Goal: Task Accomplishment & Management: Manage account settings

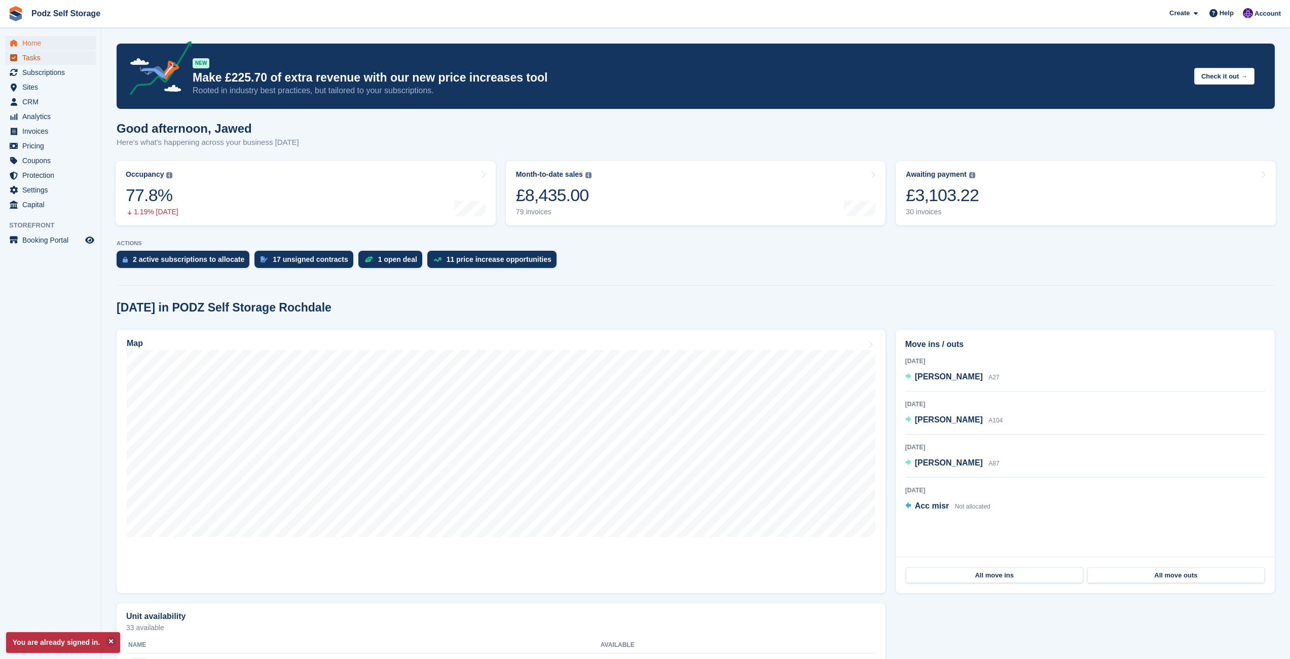
click at [62, 63] on span "Tasks" at bounding box center [52, 58] width 61 height 14
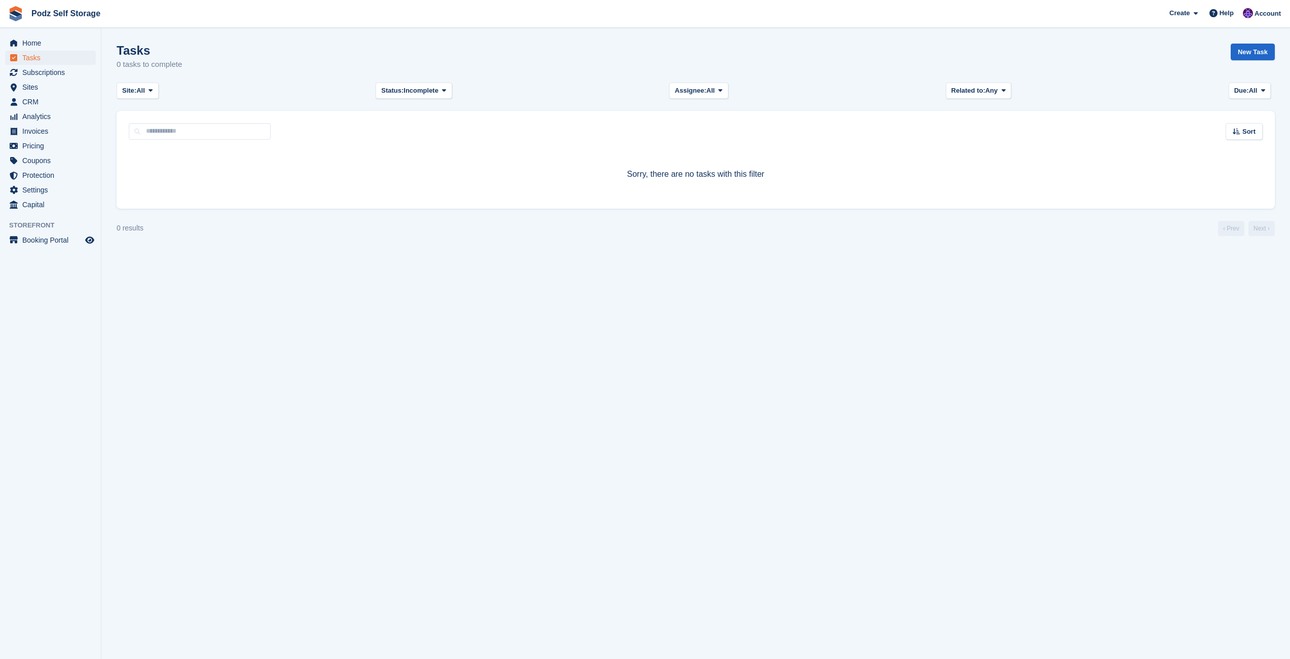
click at [62, 73] on span "Subscriptions" at bounding box center [52, 72] width 61 height 14
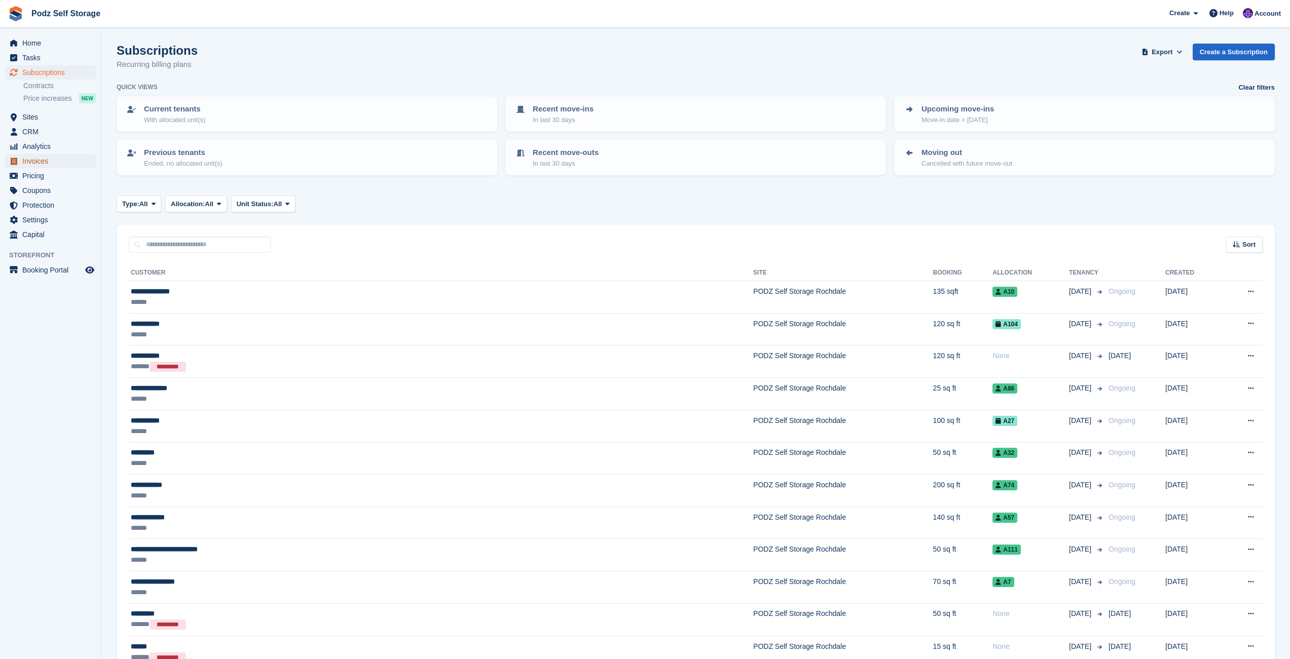
click at [62, 162] on span "Invoices" at bounding box center [52, 161] width 61 height 14
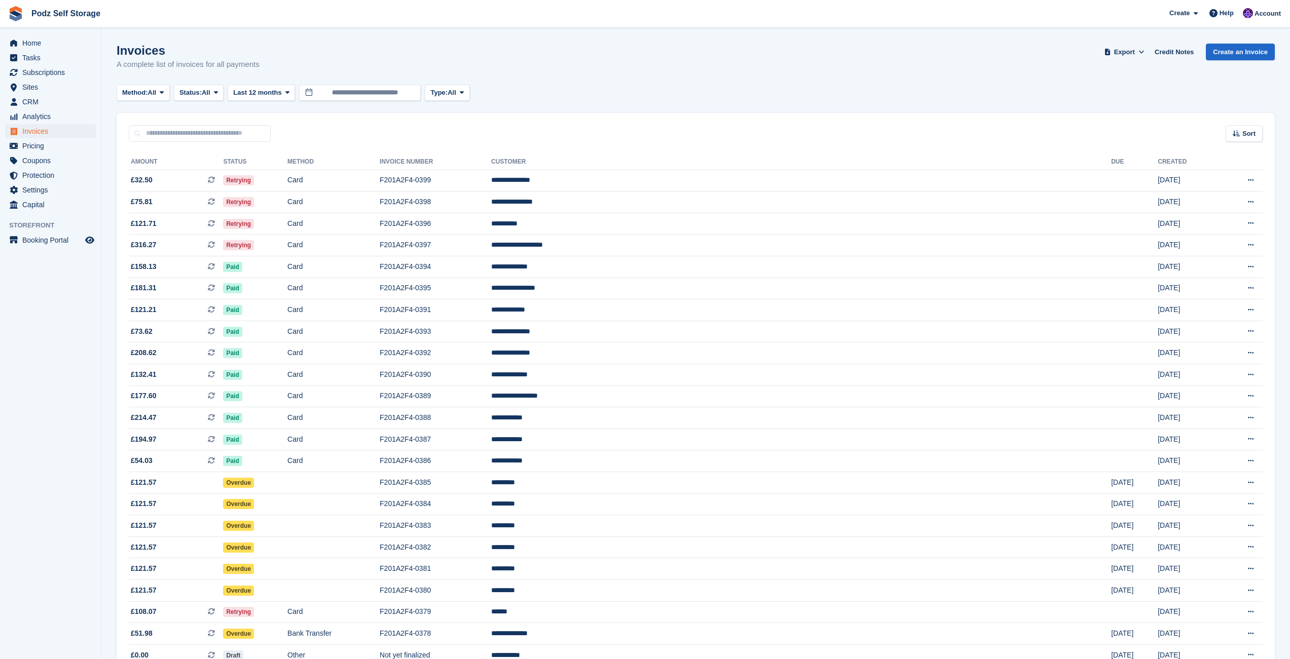
click at [617, 90] on div "Method: All All Bank Transfer Cash Cheque Debit/Credit Card Direct Debit SEPA D…" at bounding box center [696, 93] width 1158 height 17
click at [767, 180] on td "**********" at bounding box center [801, 181] width 620 height 22
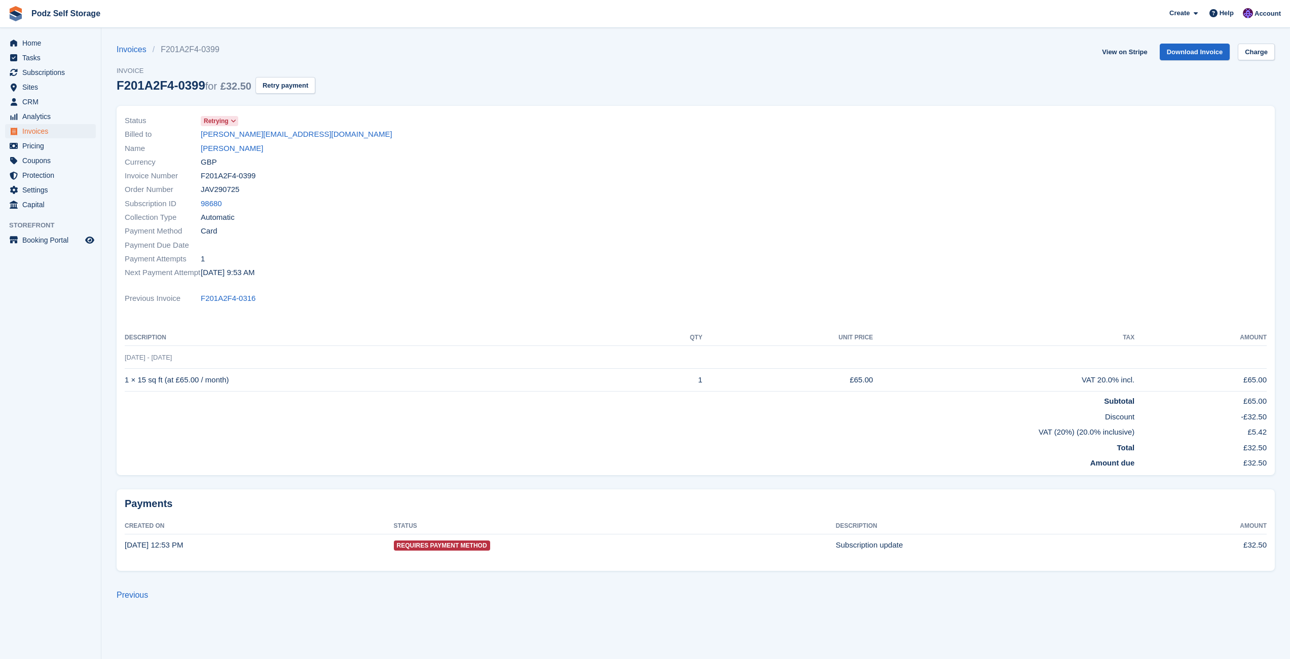
click at [609, 255] on div "Payment Attempts 1" at bounding box center [407, 259] width 565 height 14
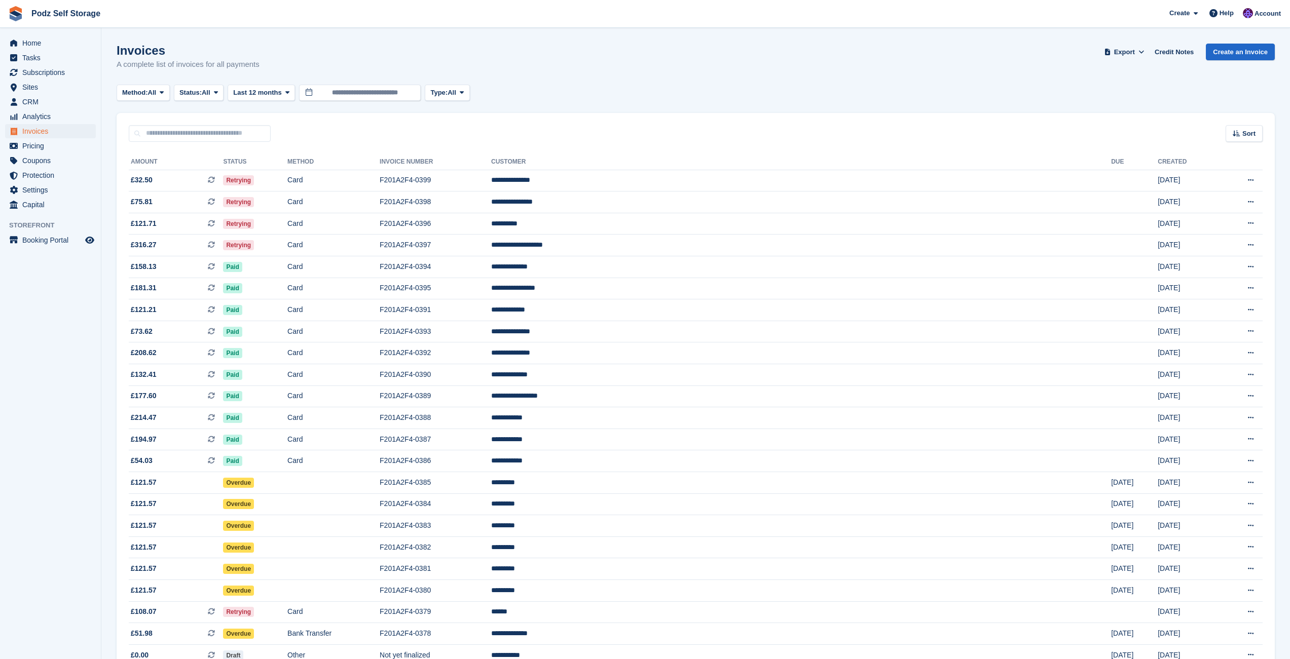
click at [608, 81] on div "Invoices A complete list of invoices for all payments Export Export Invoices Ex…" at bounding box center [696, 63] width 1158 height 39
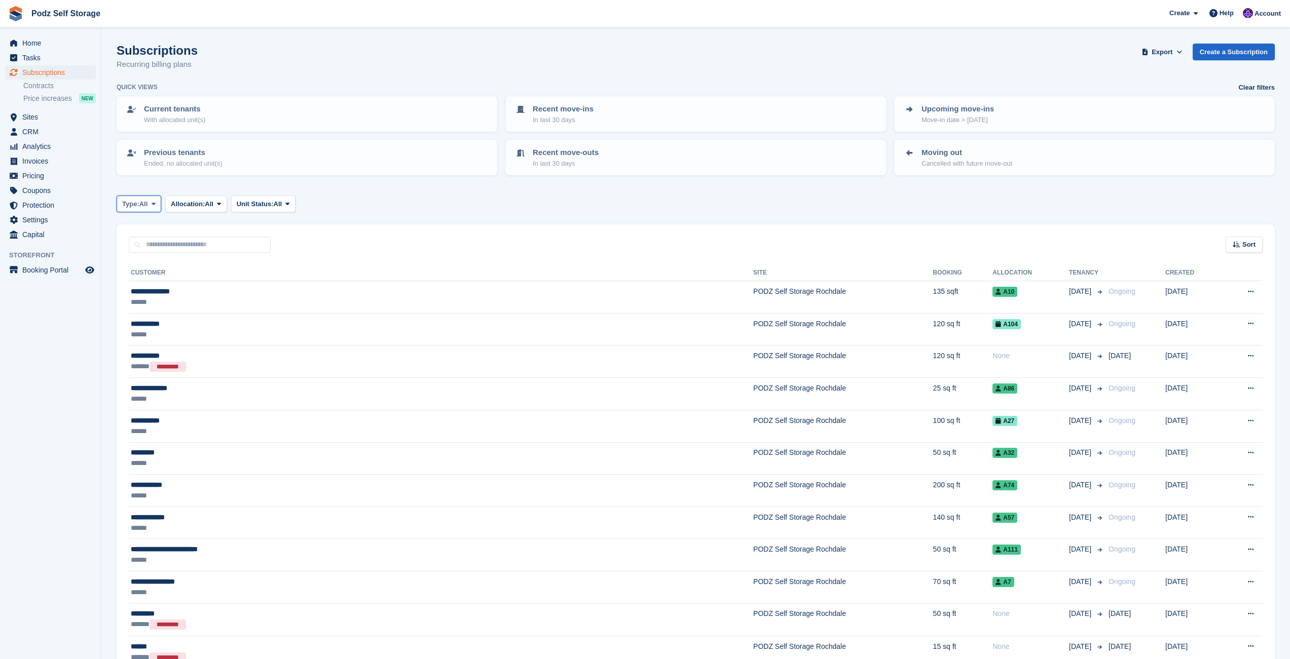
click at [148, 202] on span "All" at bounding box center [143, 204] width 9 height 10
click at [391, 202] on div "Type: All All Upcoming Previous Active Ending Allocation: All All Allocated Una…" at bounding box center [696, 204] width 1158 height 17
click at [193, 206] on span "Allocation:" at bounding box center [188, 204] width 34 height 10
click at [193, 269] on link "Unallocated" at bounding box center [214, 264] width 88 height 18
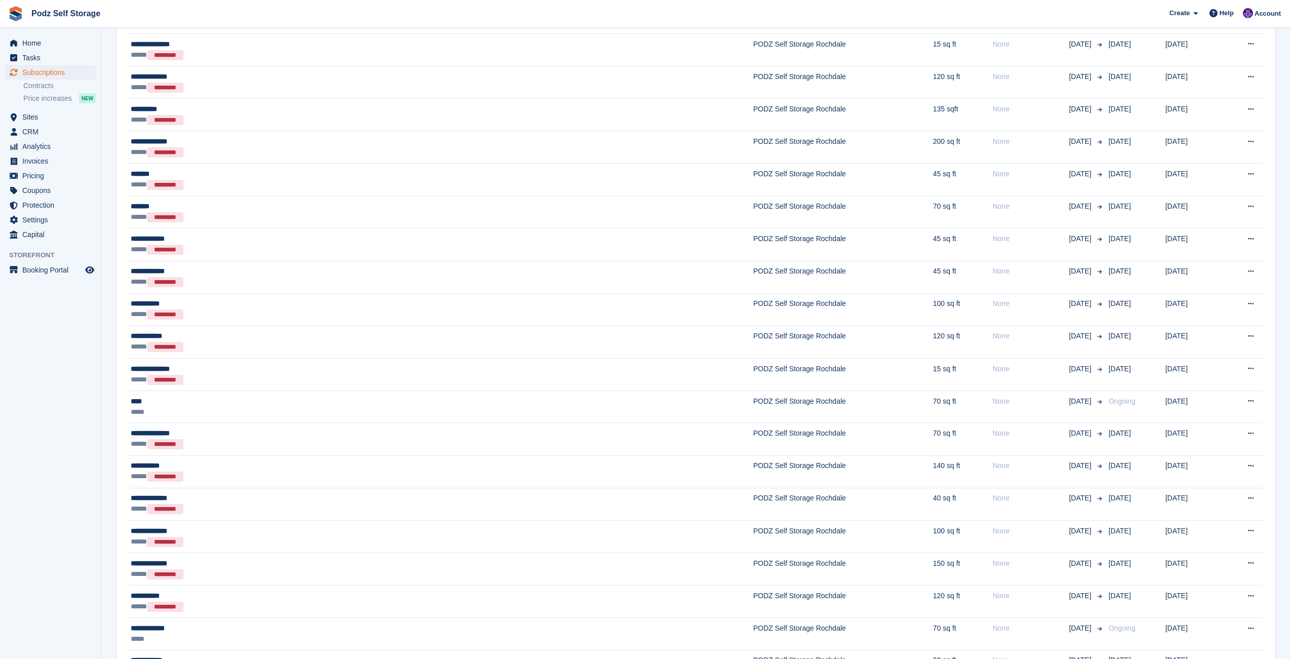
scroll to position [476, 0]
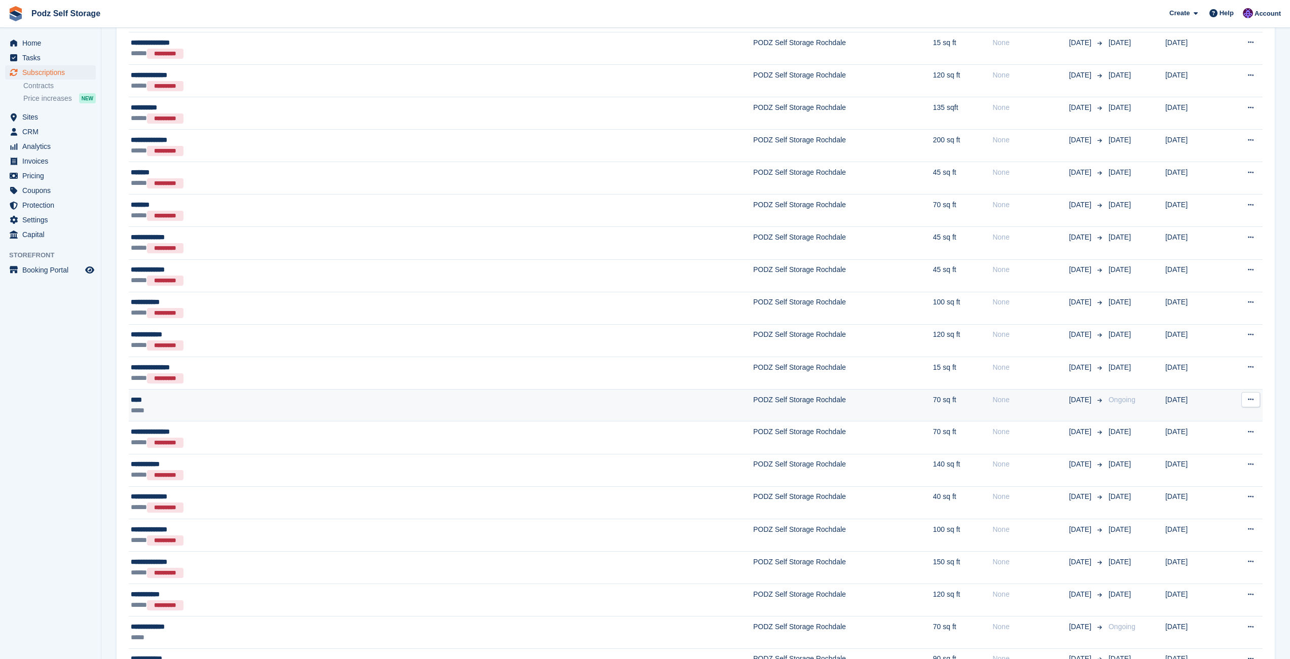
click at [258, 418] on td "**** *****" at bounding box center [441, 405] width 624 height 32
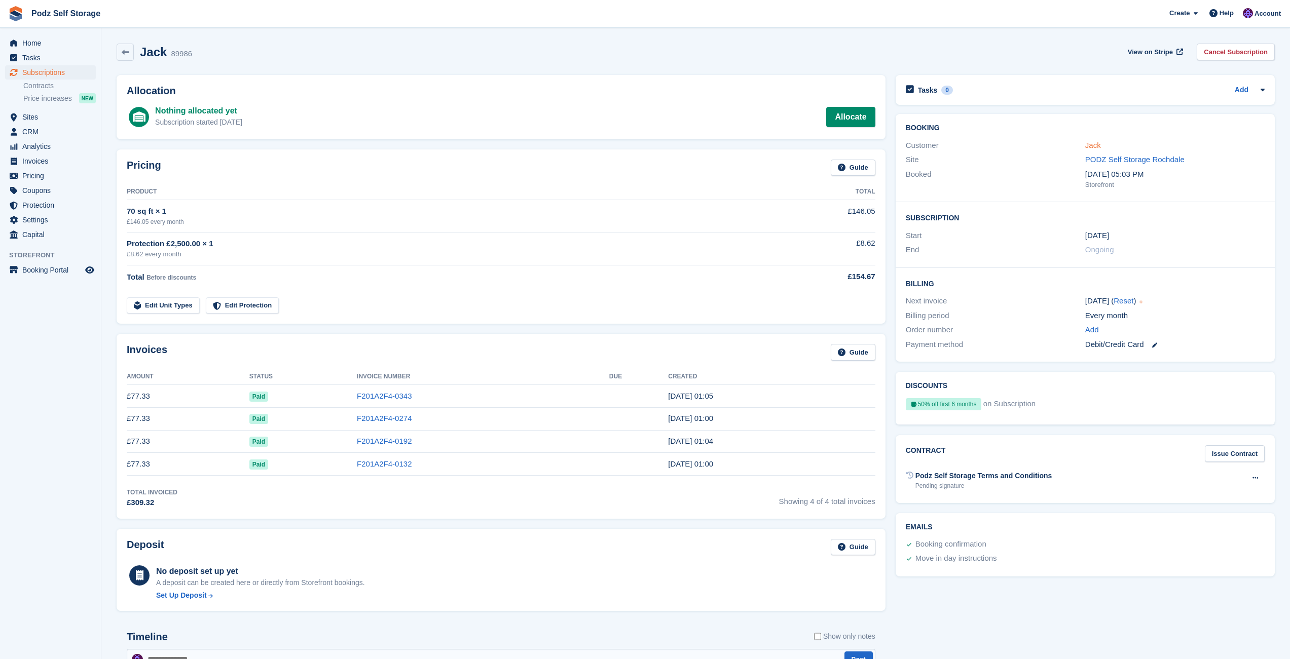
click at [1095, 145] on link "Jack" at bounding box center [1093, 145] width 16 height 9
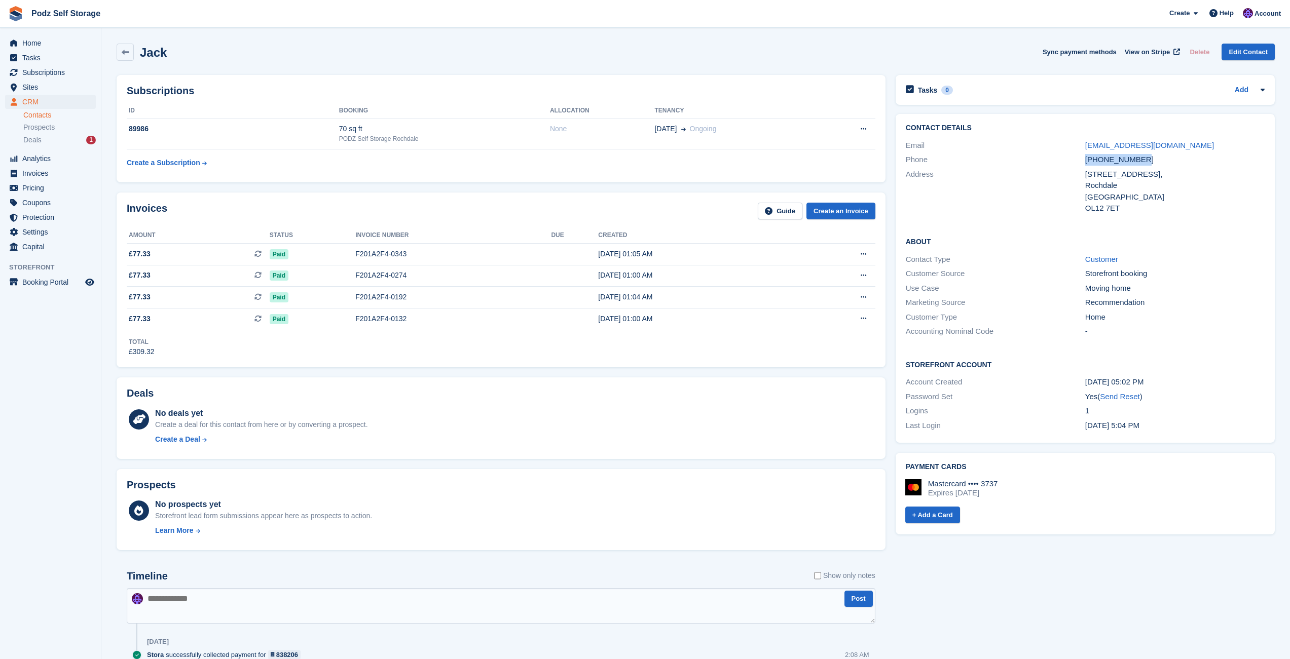
drag, startPoint x: 1135, startPoint y: 161, endPoint x: 1073, endPoint y: 157, distance: 62.4
click at [1073, 157] on div "Phone [PHONE_NUMBER]" at bounding box center [1085, 160] width 359 height 15
click at [730, 82] on div "Subscriptions ID Booking Allocation Tenancy 89986 70 sq ft PODZ Self Storage Ro…" at bounding box center [501, 128] width 769 height 107
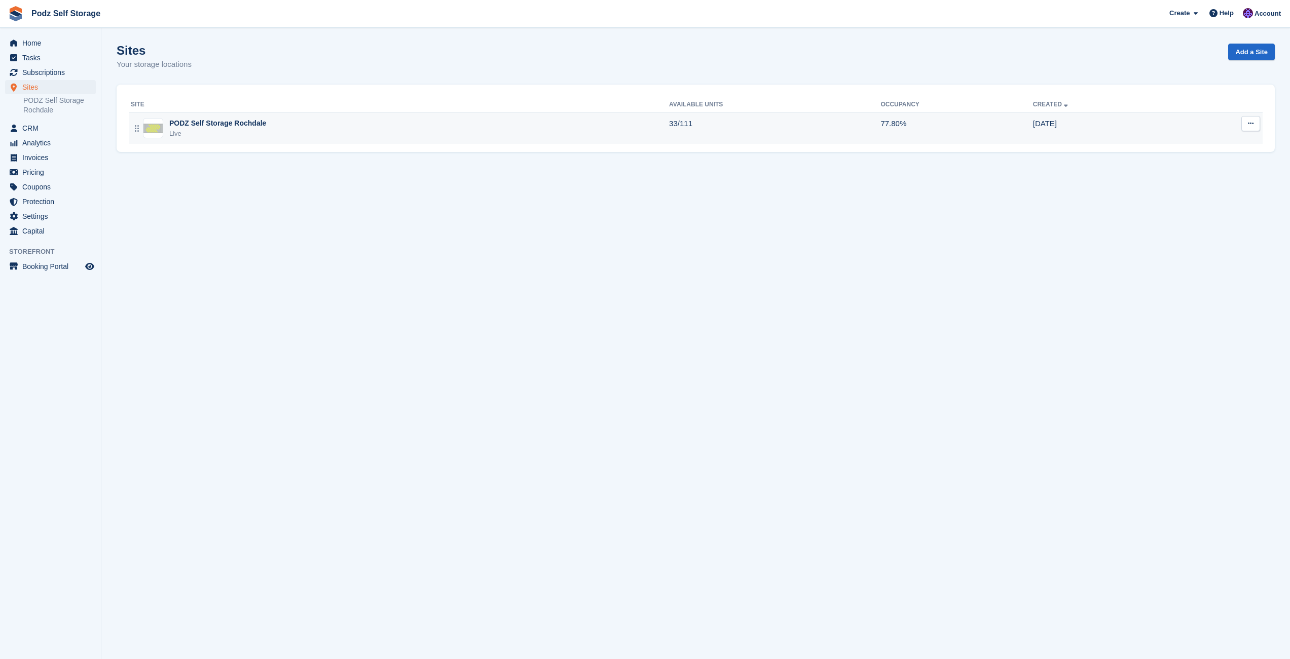
click at [247, 123] on div "PODZ Self Storage Rochdale" at bounding box center [217, 123] width 97 height 11
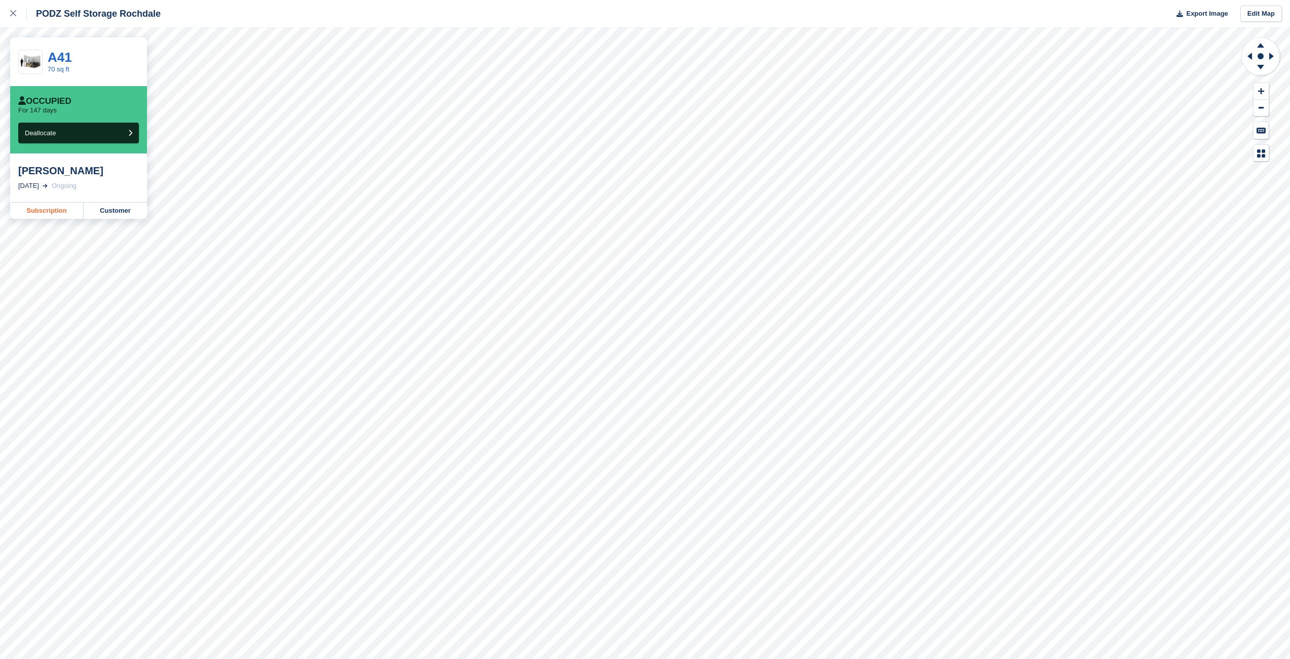
click at [32, 207] on link "Subscription" at bounding box center [46, 211] width 73 height 16
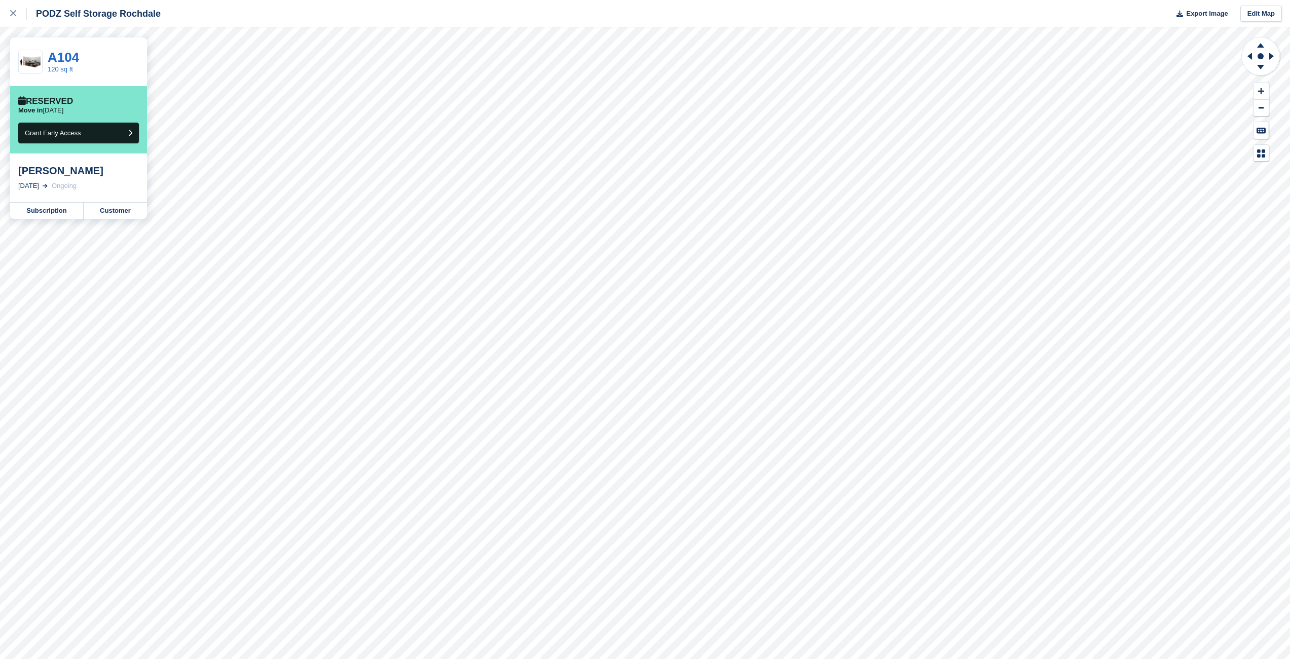
click at [569, 18] on div "PODZ Self Storage Rochdale Export Image Edit Map" at bounding box center [645, 13] width 1290 height 27
click at [57, 208] on link "Subscription" at bounding box center [46, 211] width 73 height 16
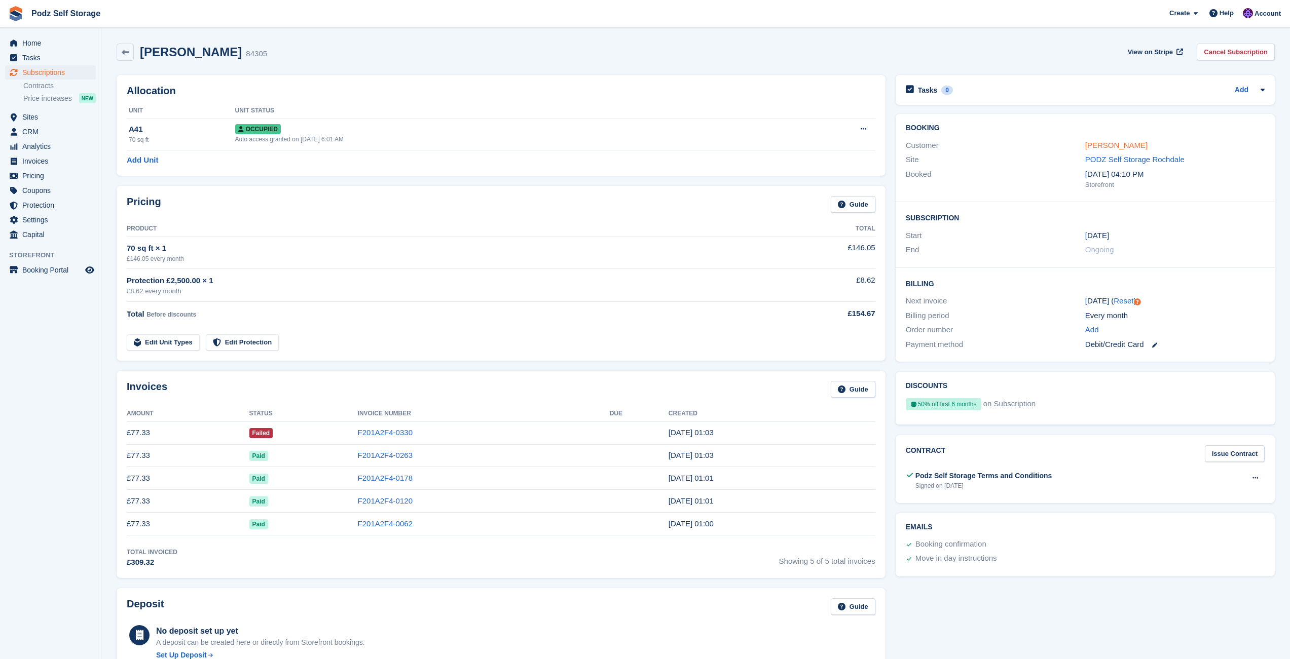
click at [1091, 146] on link "[PERSON_NAME]" at bounding box center [1116, 145] width 62 height 9
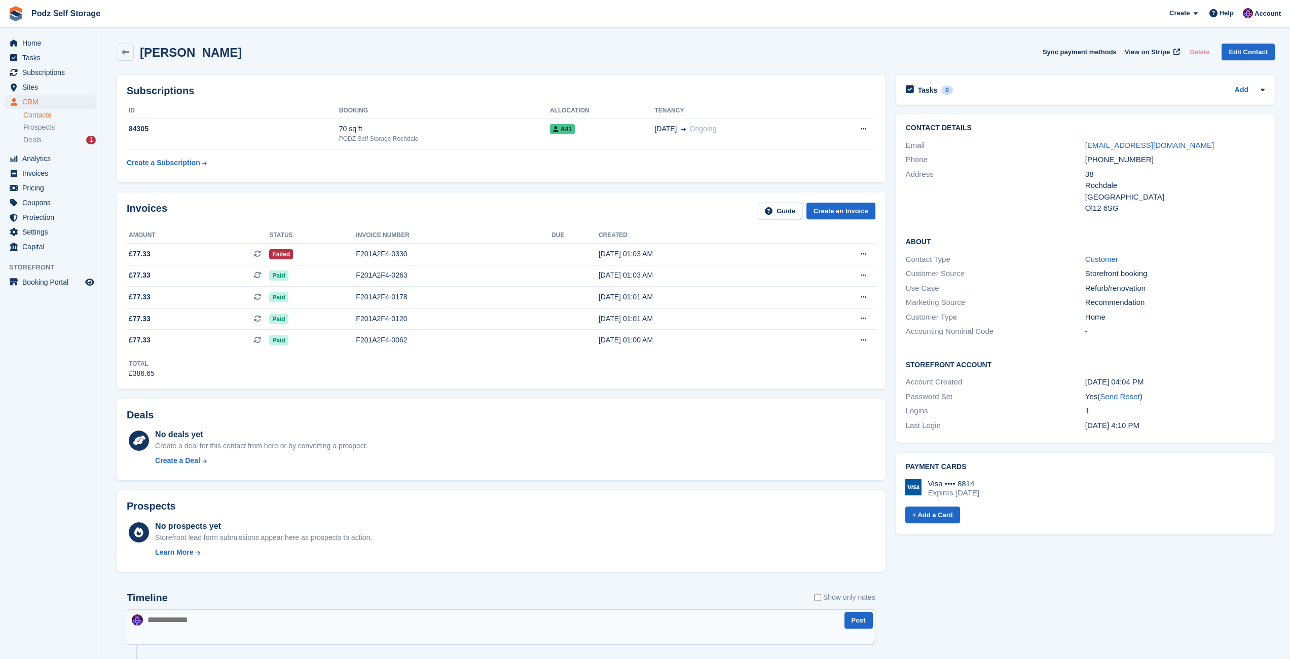
click at [827, 33] on section "[PERSON_NAME] Sync payment methods View on Stripe Delete Edit Contact Subscript…" at bounding box center [695, 628] width 1188 height 1257
click at [835, 417] on div "Deals" at bounding box center [501, 417] width 749 height 16
click at [666, 68] on div "[PERSON_NAME] Sync payment methods View on Stripe Delete Edit Contact" at bounding box center [695, 54] width 1168 height 31
click at [789, 73] on div "Subscriptions ID Booking Allocation Tenancy 84305 70 sq ft PODZ Self Storage Ro…" at bounding box center [500, 129] width 779 height 118
click at [864, 131] on icon at bounding box center [864, 129] width 6 height 7
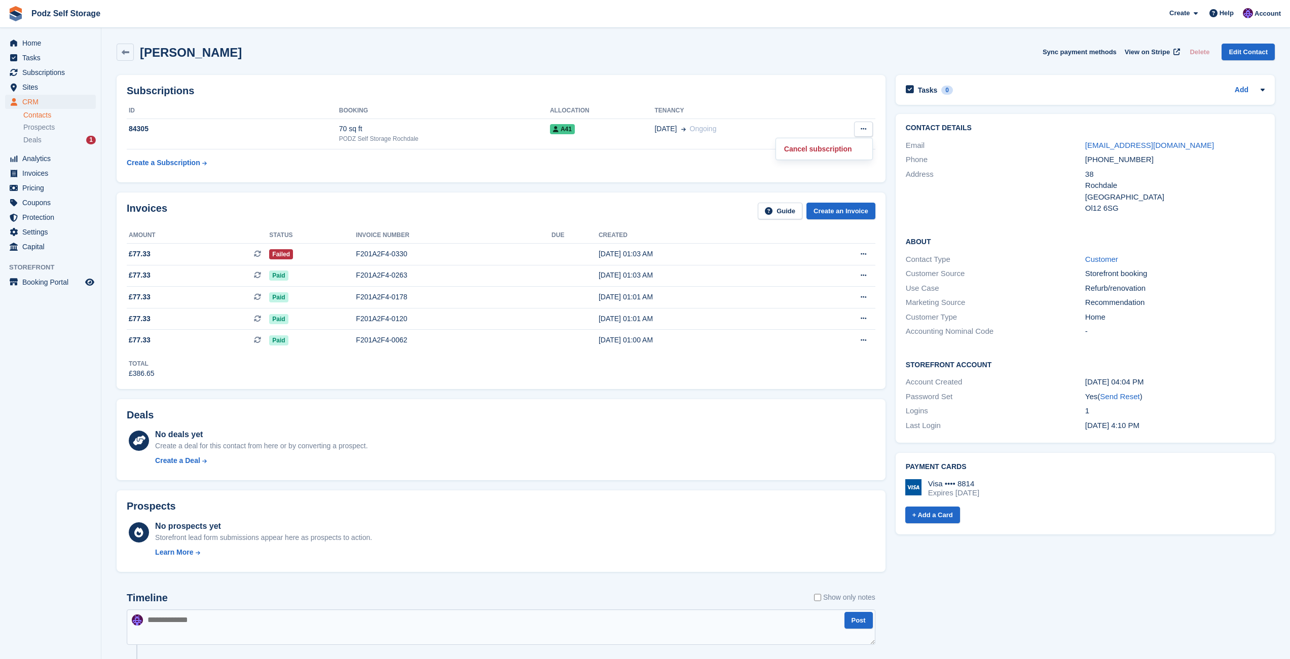
click at [838, 54] on div "Noreen begum Sync payment methods View on Stripe Delete Edit Contact" at bounding box center [696, 52] width 1158 height 17
click at [557, 136] on td "A41" at bounding box center [602, 134] width 104 height 31
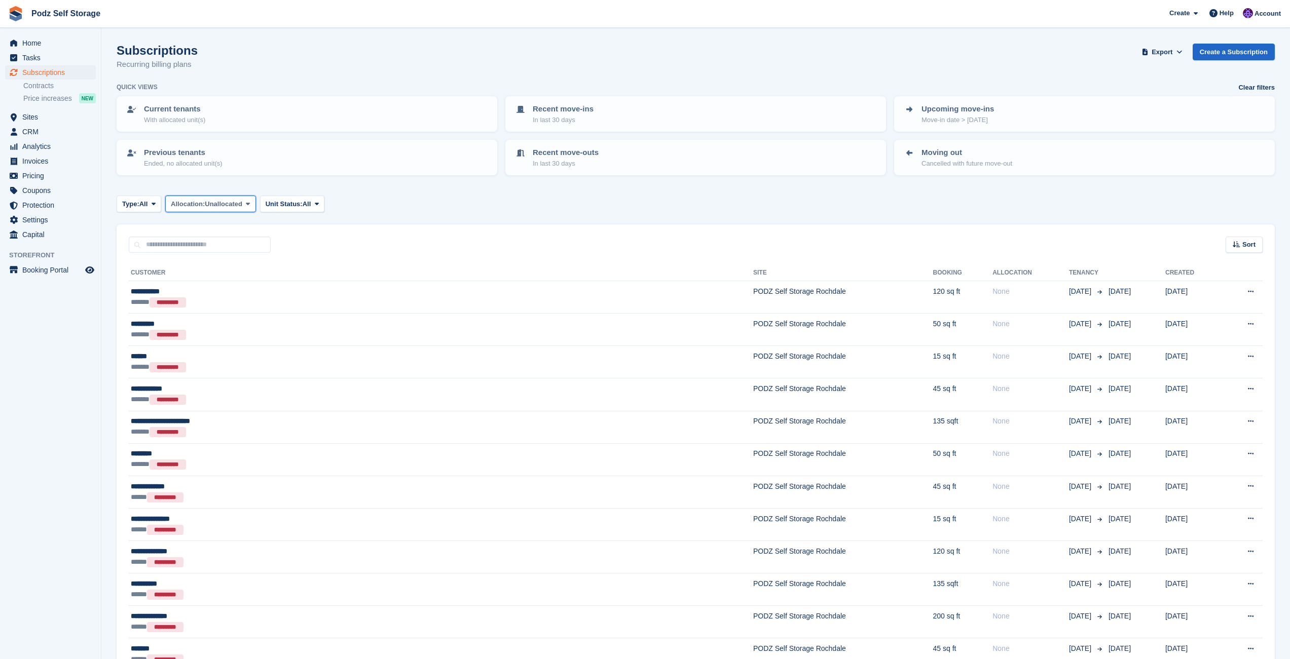
click at [242, 206] on span "Unallocated" at bounding box center [224, 204] width 38 height 10
click at [233, 260] on link "Unallocated" at bounding box center [214, 264] width 88 height 18
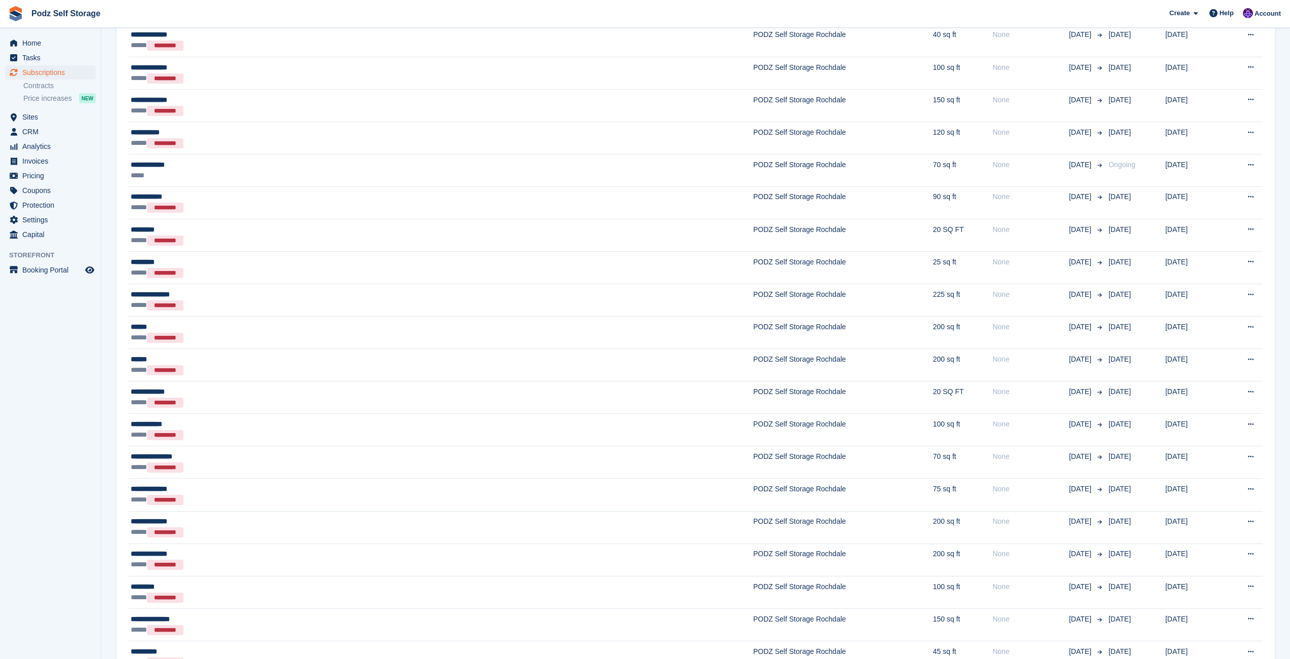
scroll to position [938, 0]
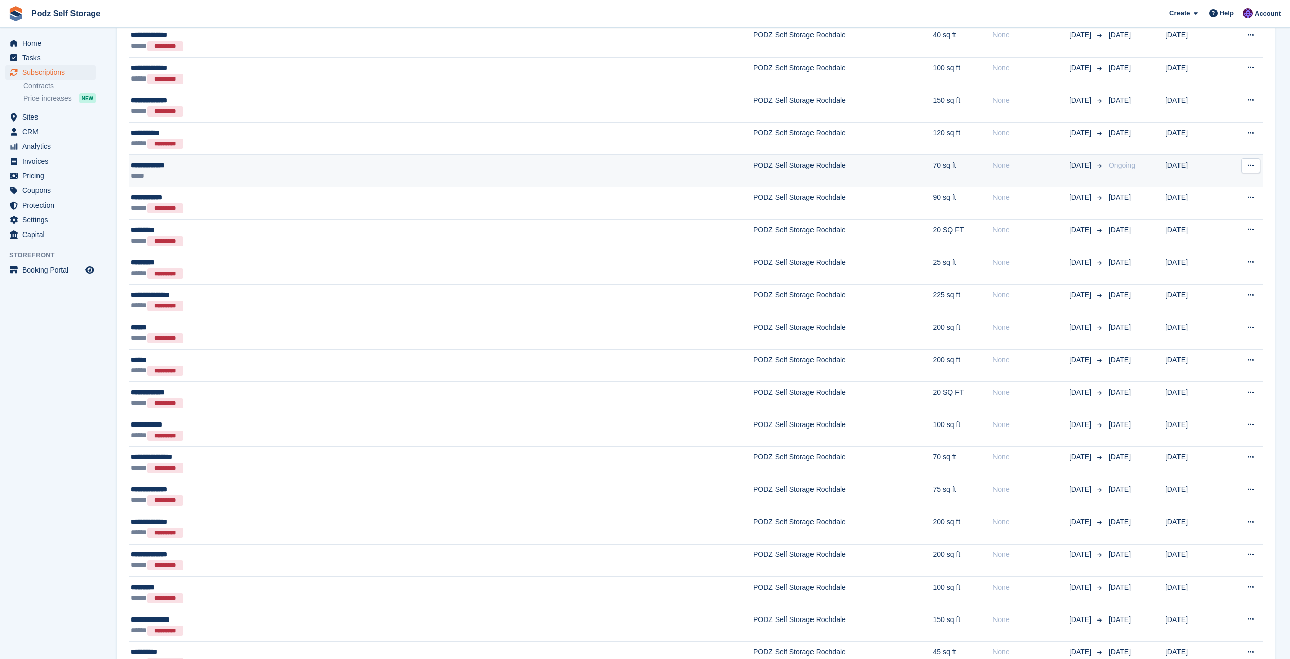
click at [376, 172] on div "*****" at bounding box center [291, 176] width 320 height 11
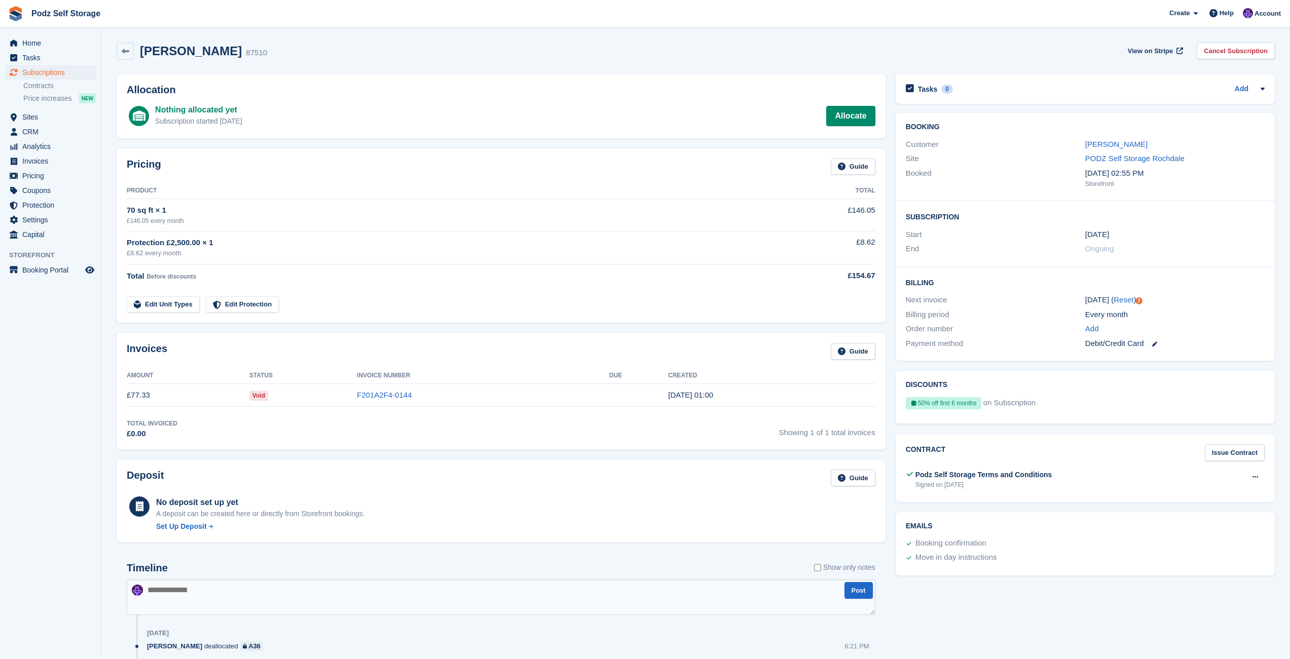
scroll to position [2, 0]
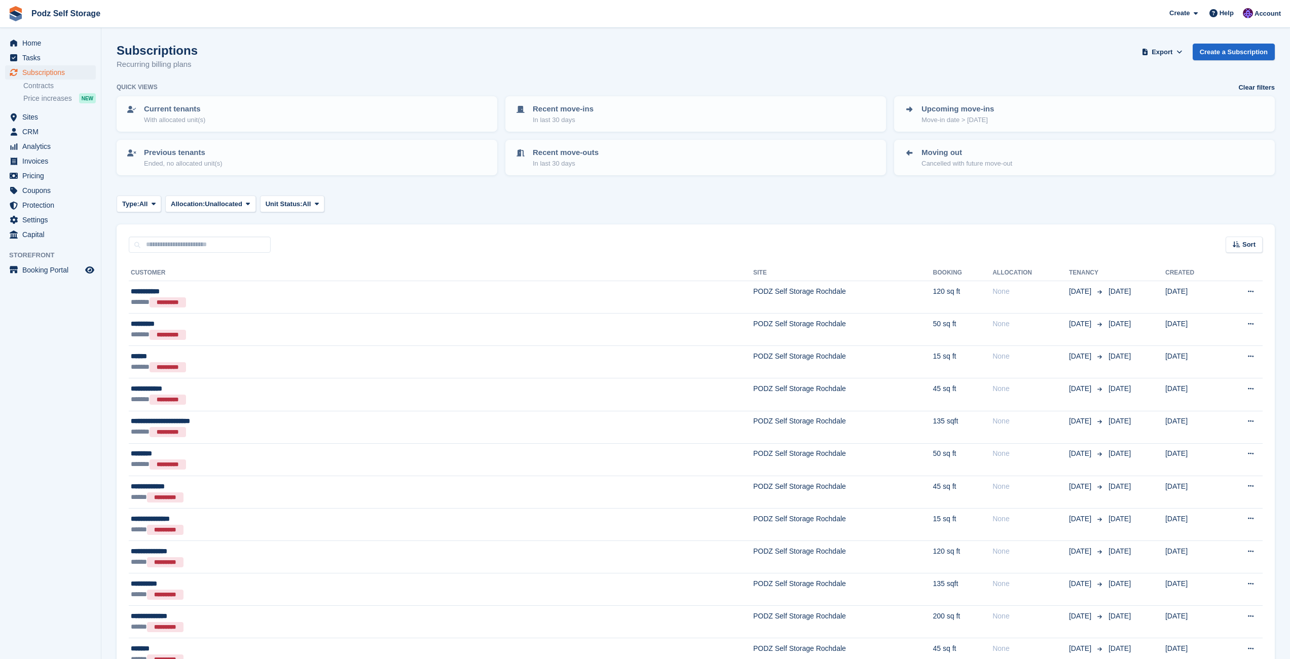
click at [631, 198] on div "Type: All All Upcoming Previous Active Ending Allocation: Unallocated All Alloc…" at bounding box center [696, 204] width 1158 height 17
click at [679, 49] on div "Subscriptions Recurring billing plans Export Export Subscriptions Export a CSV …" at bounding box center [696, 63] width 1158 height 39
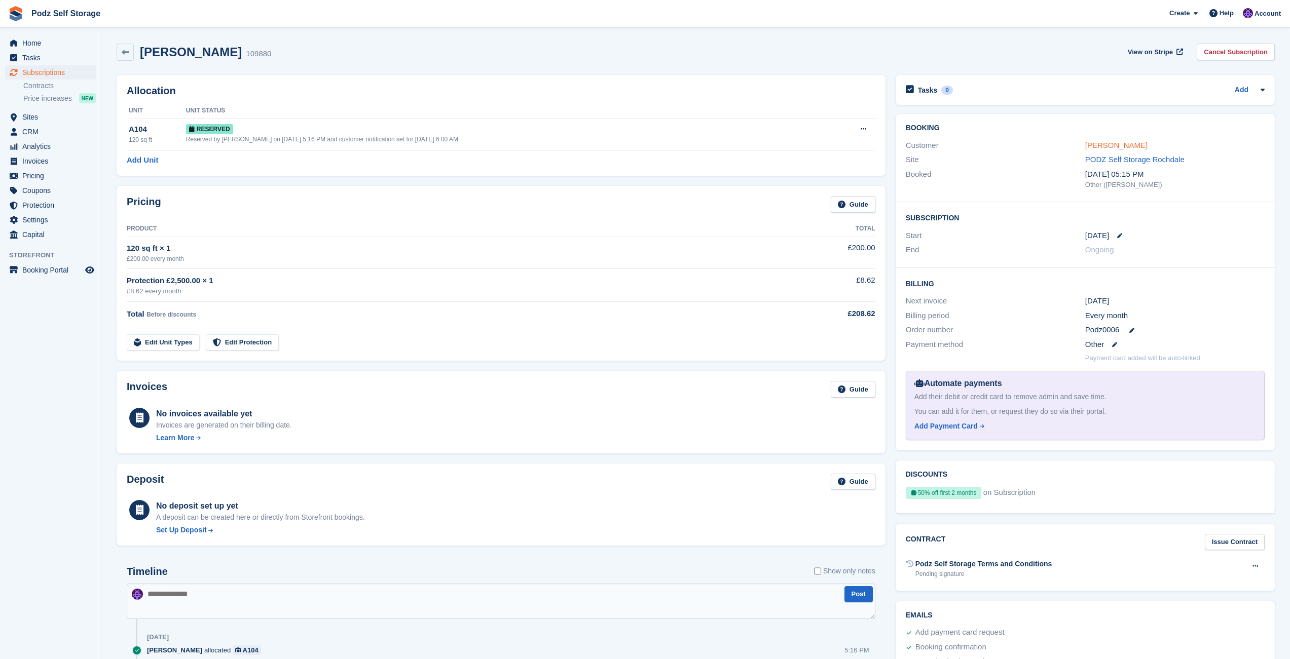
click at [1110, 141] on link "Michael Day" at bounding box center [1116, 145] width 62 height 9
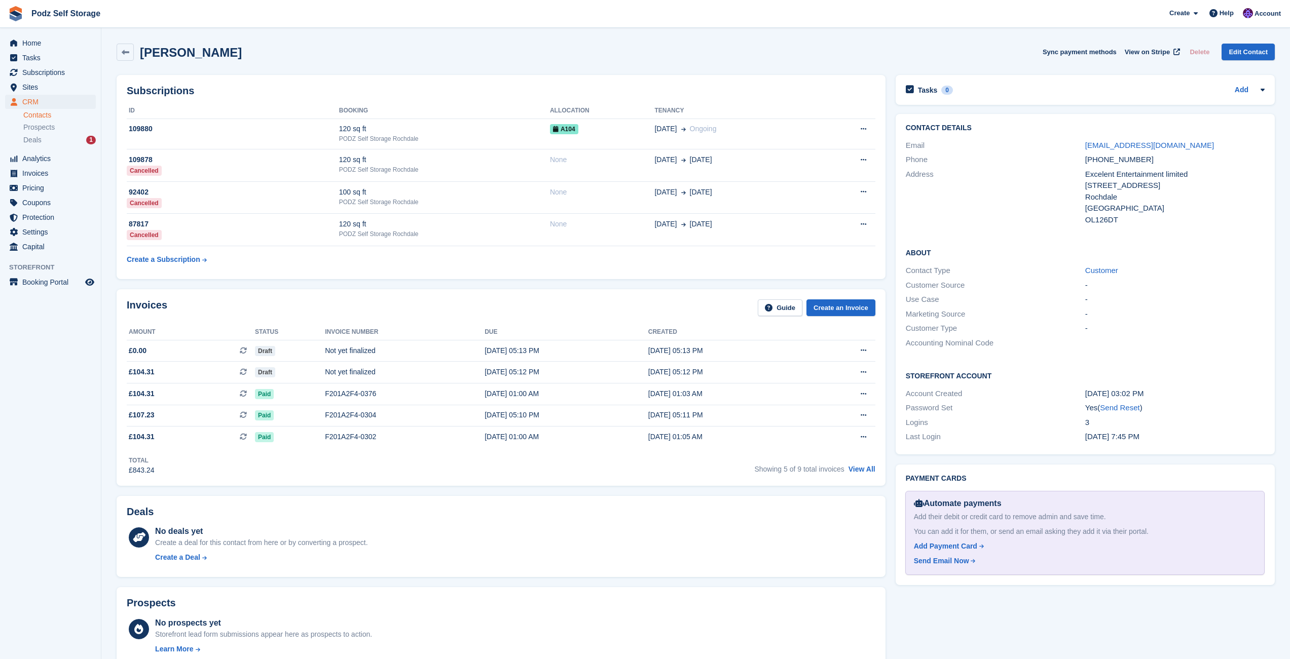
click at [692, 42] on div "Michael Day Sync payment methods View on Stripe Delete Edit Contact" at bounding box center [695, 54] width 1168 height 31
click at [873, 51] on div "Michael Day Sync payment methods View on Stripe Delete Edit Contact" at bounding box center [696, 52] width 1158 height 17
click at [855, 62] on div "Michael Day Sync payment methods View on Stripe Delete Edit Contact" at bounding box center [695, 54] width 1168 height 31
click at [665, 48] on div "Michael Day Sync payment methods View on Stripe Delete Edit Contact" at bounding box center [696, 52] width 1158 height 17
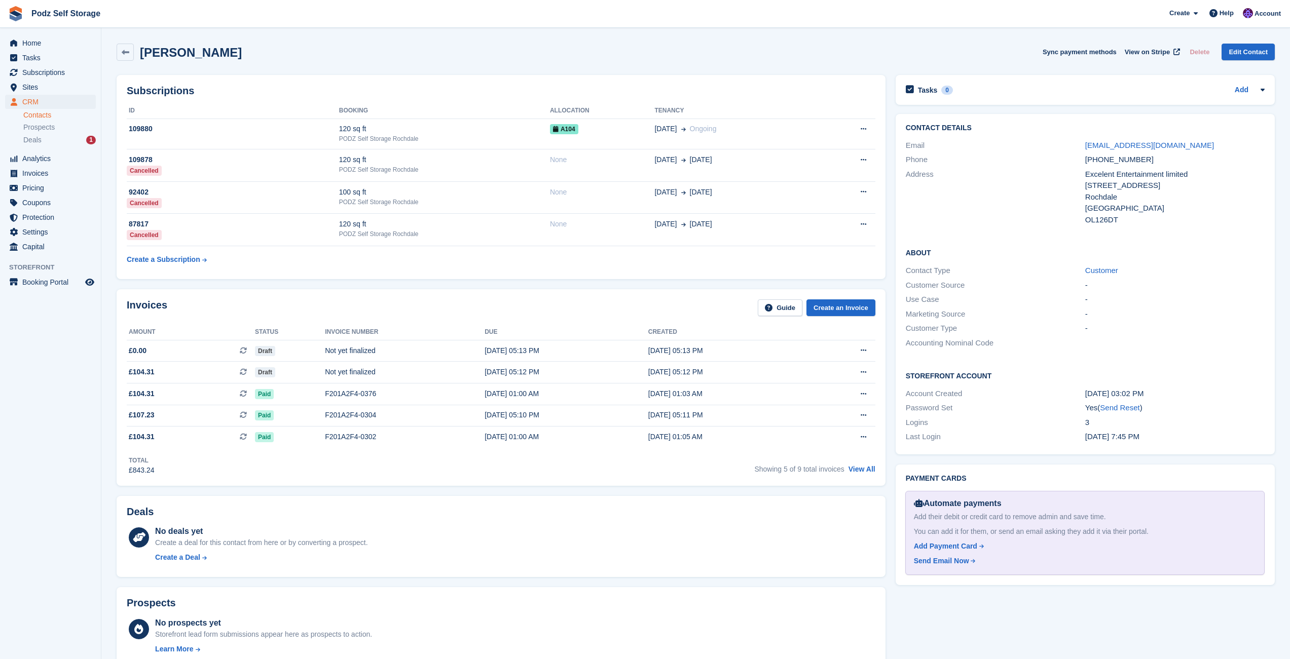
click at [665, 48] on div "Michael Day Sync payment methods View on Stripe Delete Edit Contact" at bounding box center [696, 52] width 1158 height 17
click at [764, 54] on div "Michael Day Sync payment methods View on Stripe Delete Edit Contact" at bounding box center [696, 52] width 1158 height 17
click at [360, 53] on div "Michael Day Sync payment methods View on Stripe Delete Edit Contact" at bounding box center [696, 52] width 1158 height 17
click at [881, 53] on div "Michael Day Sync payment methods View on Stripe Delete Edit Contact" at bounding box center [696, 52] width 1158 height 17
click at [890, 51] on div "Michael Day Sync payment methods View on Stripe Delete Edit Contact" at bounding box center [696, 52] width 1158 height 17
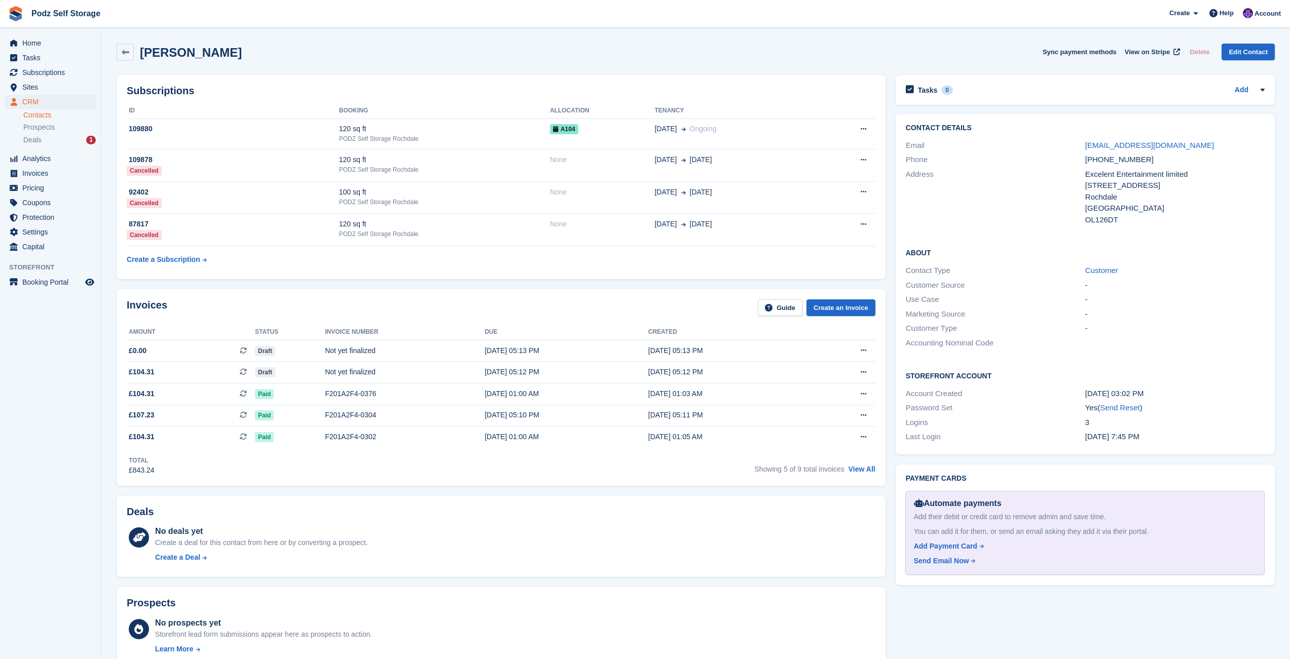
click at [899, 41] on div "Michael Day Sync payment methods View on Stripe Delete Edit Contact" at bounding box center [695, 54] width 1168 height 31
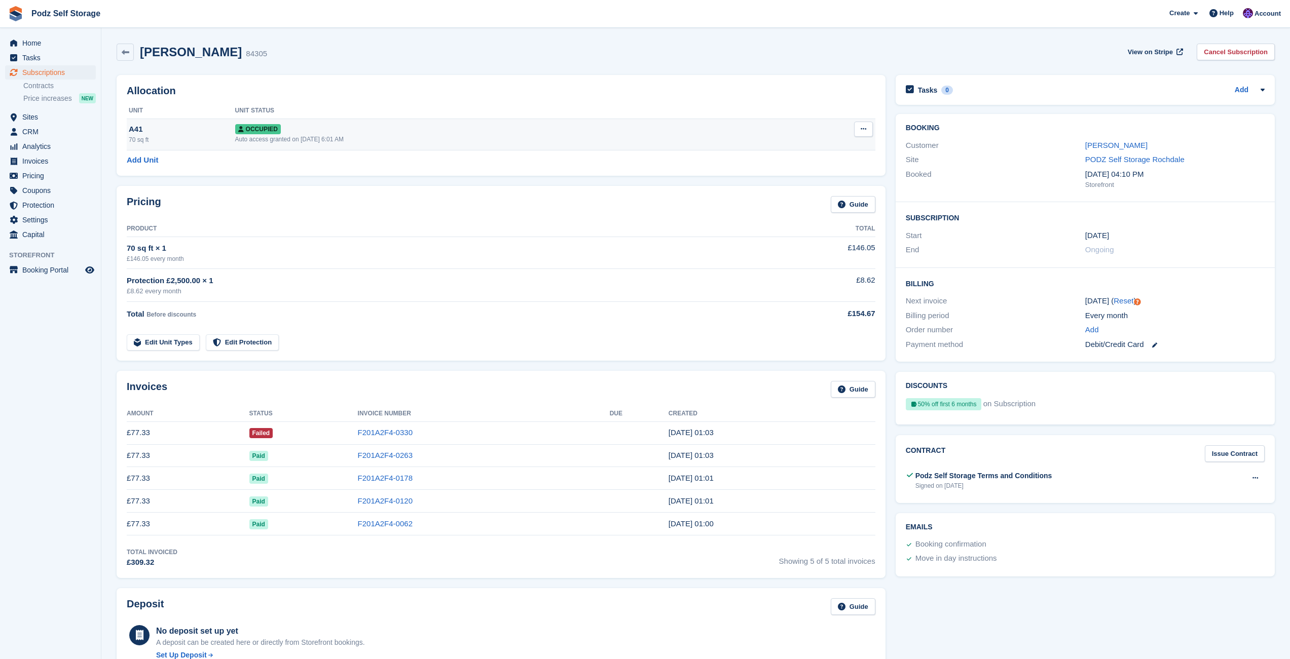
click at [867, 129] on button at bounding box center [863, 129] width 19 height 15
click at [784, 69] on div "[PERSON_NAME] 84305 View on Stripe Cancel Subscription" at bounding box center [695, 54] width 1168 height 31
click at [529, 42] on div "[PERSON_NAME] 84305 View on Stripe Cancel Subscription" at bounding box center [695, 54] width 1168 height 31
click at [856, 42] on div "[PERSON_NAME] 84305 View on Stripe Cancel Subscription" at bounding box center [695, 54] width 1168 height 31
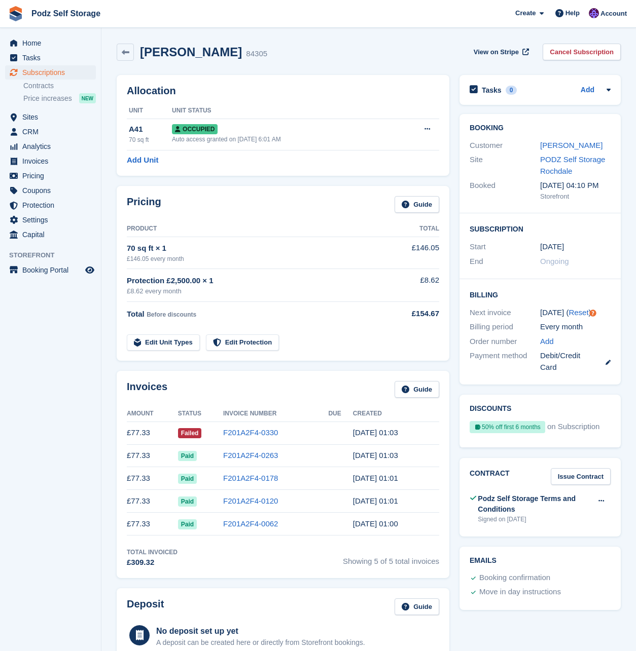
click at [310, 180] on div "Allocation Unit Unit Status A41 70 sq ft Occupied Auto access granted on 5th Ma…" at bounding box center [282, 125] width 343 height 111
click at [317, 62] on div "[PERSON_NAME] 84305 View on Stripe Cancel Subscription" at bounding box center [368, 54] width 514 height 31
